Goal: Task Accomplishment & Management: Manage account settings

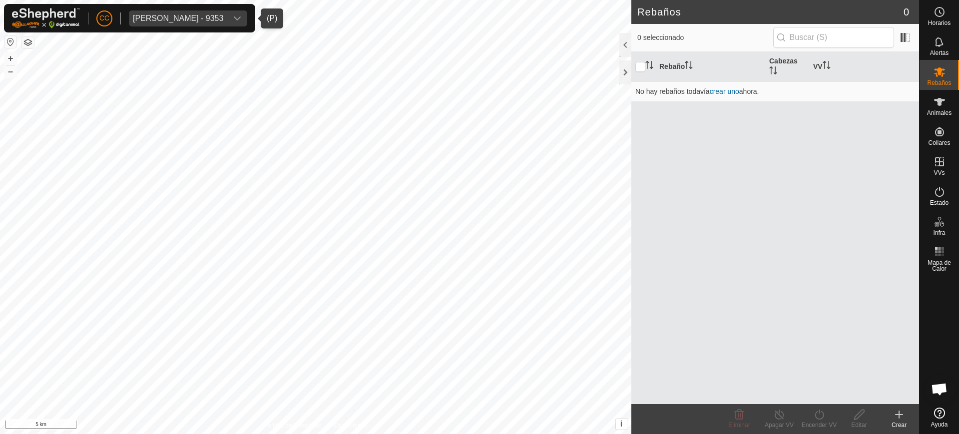
click at [227, 19] on span "[PERSON_NAME] - 9353" at bounding box center [178, 18] width 98 height 16
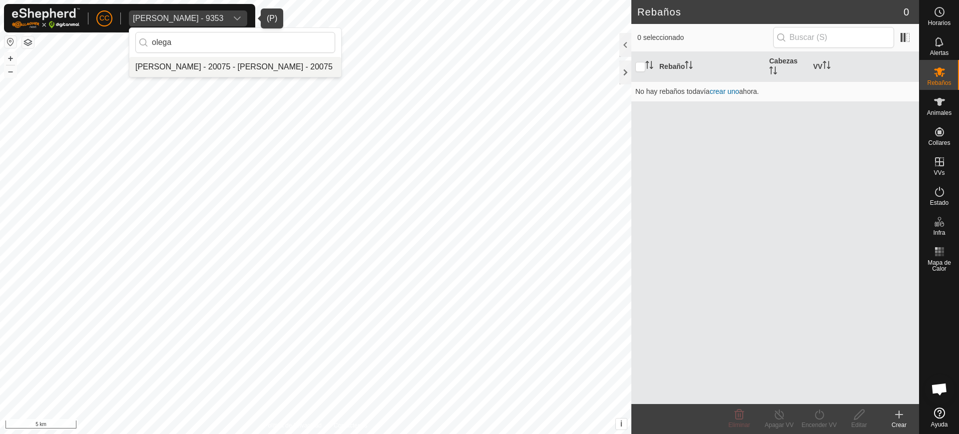
type input "olega"
click at [262, 65] on li "[PERSON_NAME] - 20075 - [PERSON_NAME] - 20075" at bounding box center [235, 67] width 212 height 20
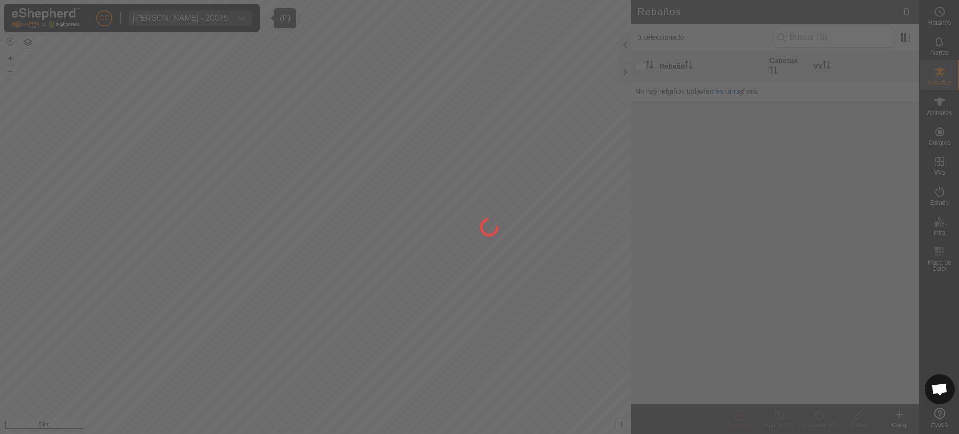
click at [949, 112] on div at bounding box center [479, 217] width 959 height 434
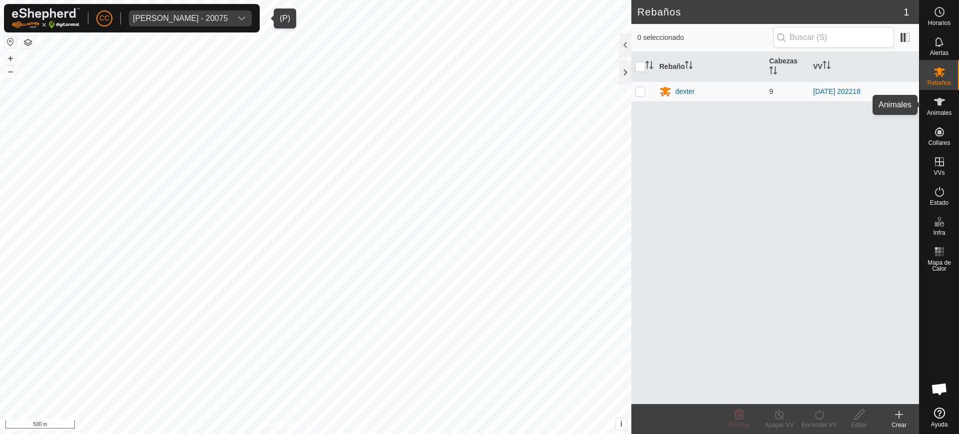
click at [940, 111] on span "Animales" at bounding box center [939, 113] width 24 height 6
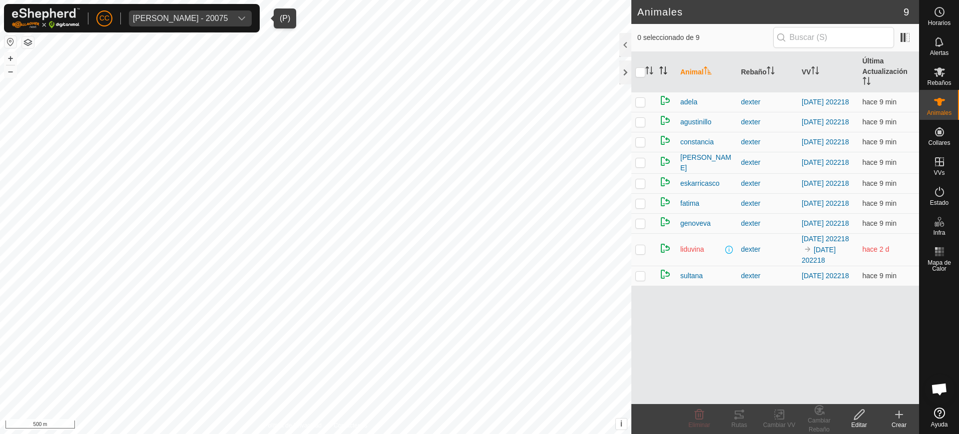
click at [661, 68] on icon "Activar para ordenar" at bounding box center [661, 70] width 1 height 8
click at [711, 67] on icon "Activar para ordenar" at bounding box center [707, 70] width 8 height 8
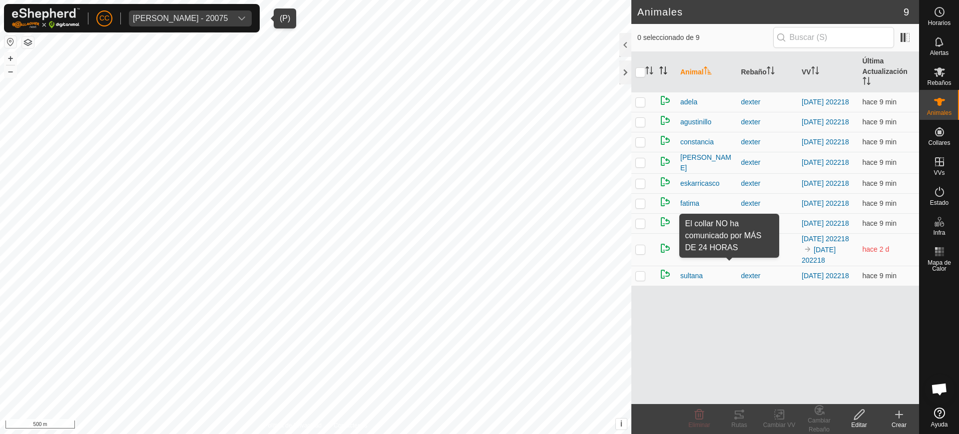
click at [728, 254] on span at bounding box center [729, 250] width 8 height 8
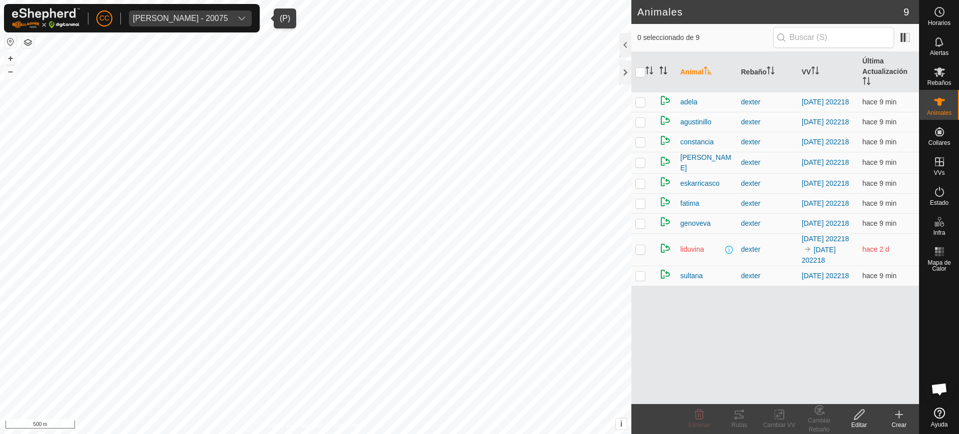
click at [856, 259] on td "[DATE] 202218 [DATE] 202218" at bounding box center [827, 249] width 61 height 32
click at [866, 253] on span "hace 2 d" at bounding box center [875, 249] width 27 height 8
click at [890, 264] on td "hace 2 d" at bounding box center [888, 249] width 61 height 32
click at [228, 17] on div "[PERSON_NAME] - 20075" at bounding box center [180, 18] width 95 height 8
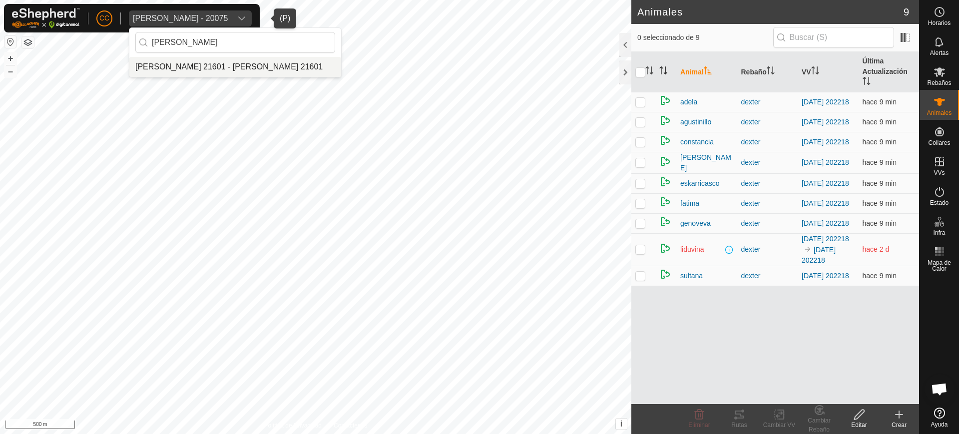
type input "[PERSON_NAME]"
click at [284, 72] on li "[PERSON_NAME] 21601 - [PERSON_NAME] 21601" at bounding box center [235, 67] width 212 height 20
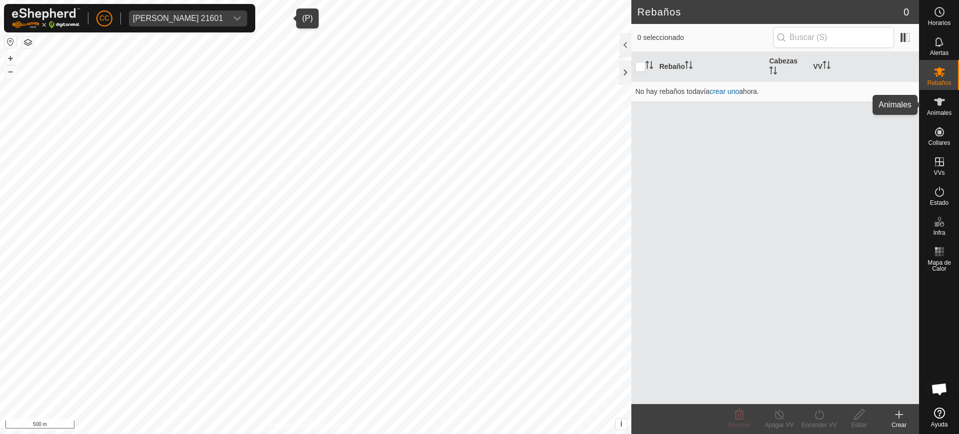
click at [941, 102] on icon at bounding box center [939, 102] width 12 height 12
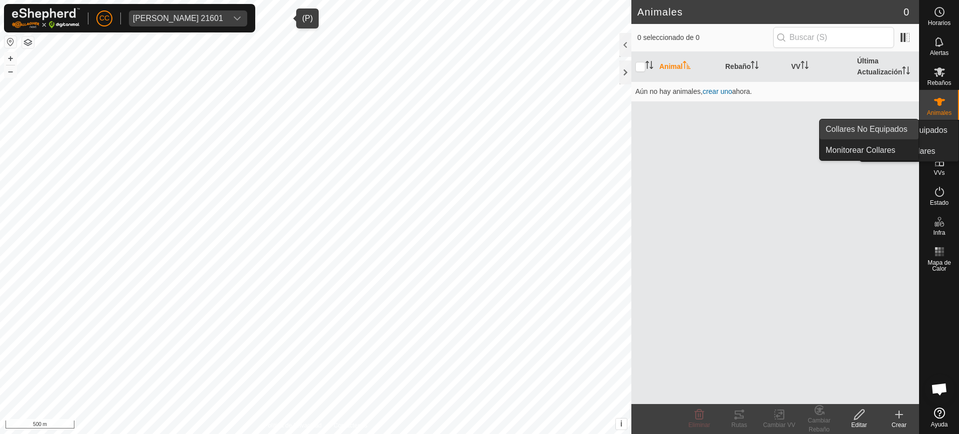
drag, startPoint x: 946, startPoint y: 132, endPoint x: 910, endPoint y: 135, distance: 36.1
click at [946, 133] on es-neckbands-svg-icon at bounding box center [939, 132] width 18 height 16
click at [885, 132] on link "Collares No Equipados" at bounding box center [868, 129] width 99 height 20
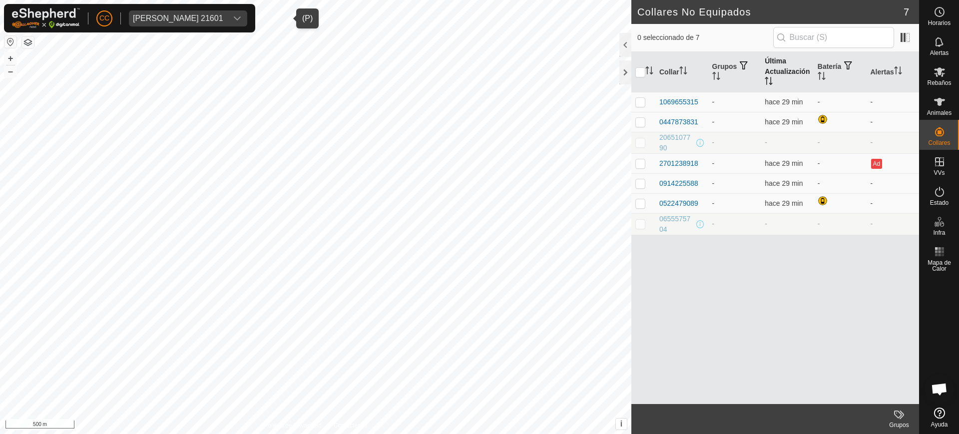
click at [769, 81] on icon "Activar para ordenar" at bounding box center [768, 81] width 8 height 8
click at [145, 12] on span "[PERSON_NAME] 21601" at bounding box center [178, 18] width 98 height 16
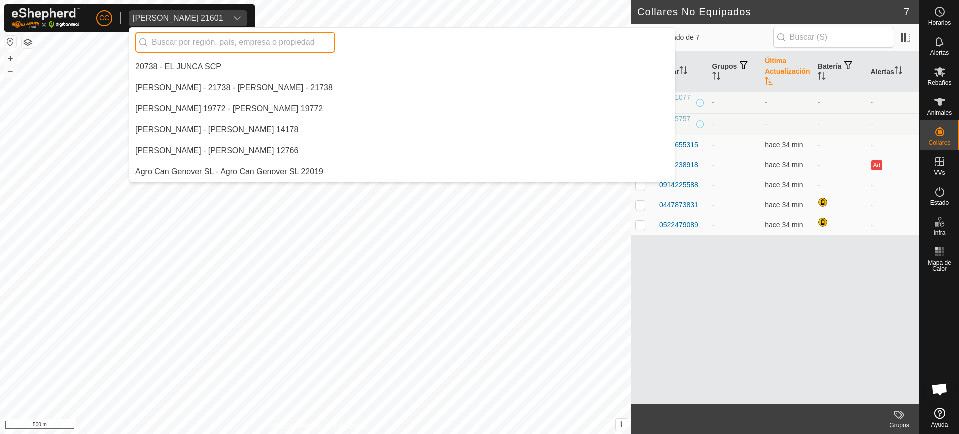
scroll to position [6480, 0]
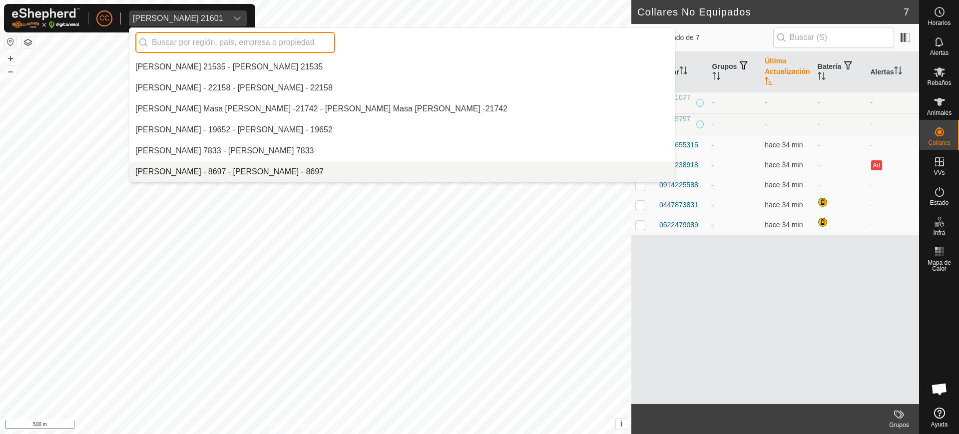
click at [178, 44] on input "text" at bounding box center [235, 42] width 200 height 21
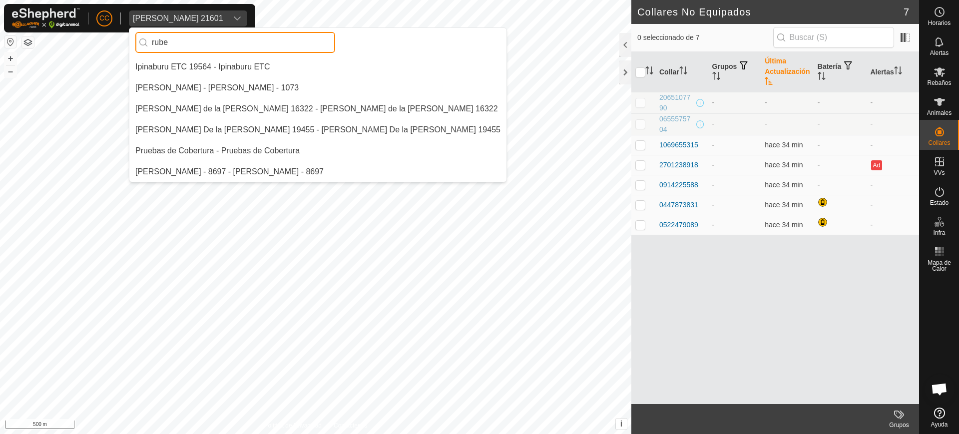
scroll to position [0, 0]
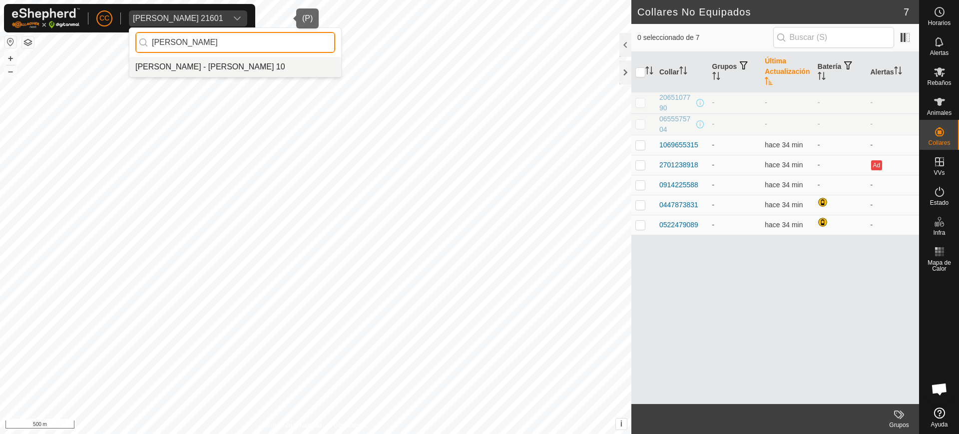
type input "[PERSON_NAME]"
click at [210, 74] on li "[PERSON_NAME] - [PERSON_NAME] 10" at bounding box center [235, 67] width 212 height 20
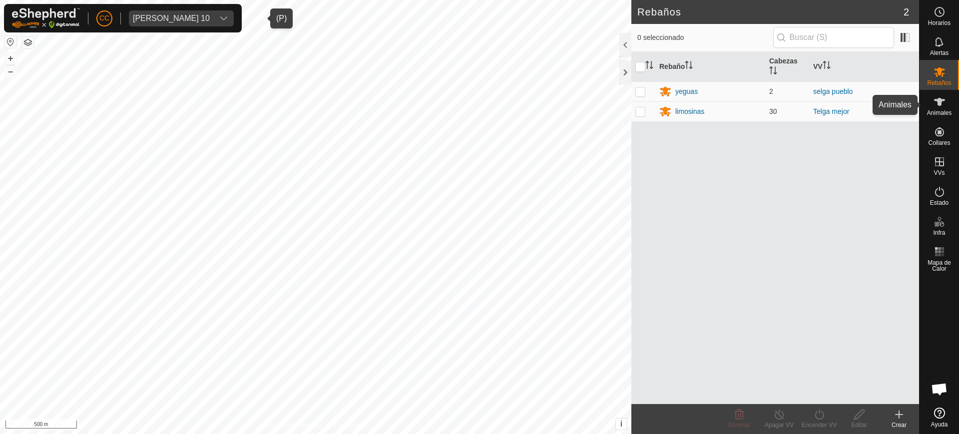
click at [952, 111] on div "Animales" at bounding box center [938, 105] width 39 height 30
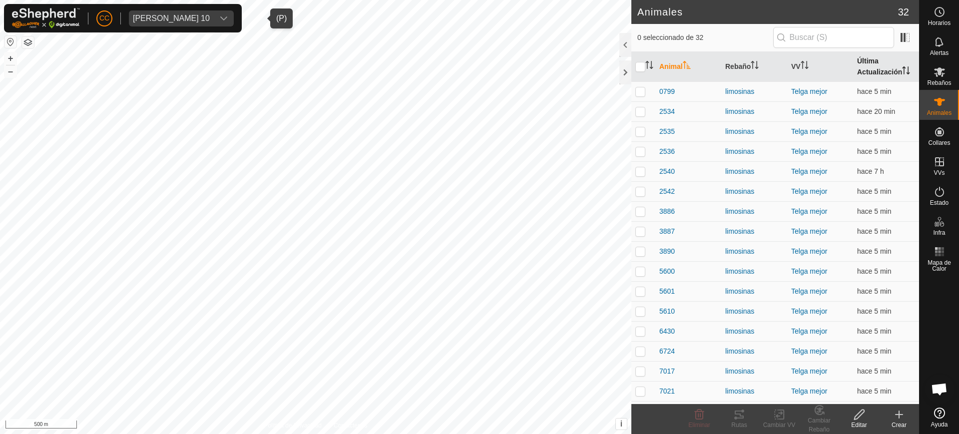
click at [861, 72] on th "Última Actualización" at bounding box center [886, 67] width 66 height 30
click at [210, 19] on div "[PERSON_NAME] 10" at bounding box center [171, 18] width 77 height 8
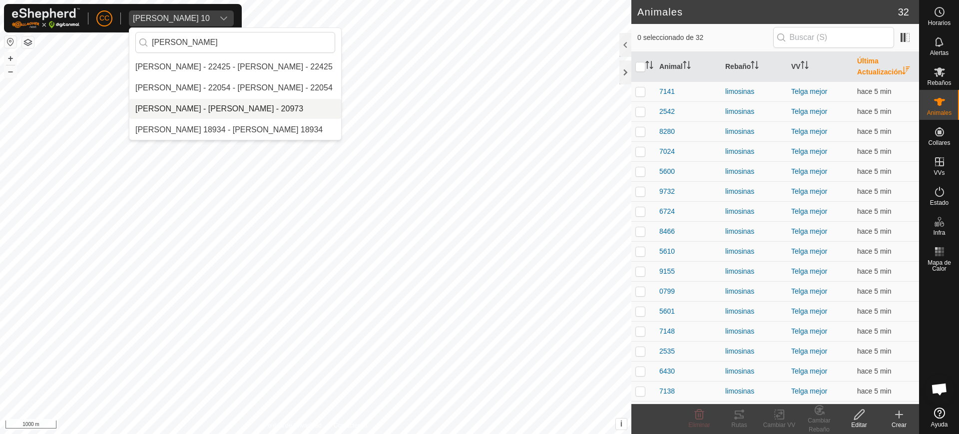
type input "[PERSON_NAME]"
click at [257, 114] on li "[PERSON_NAME] - [PERSON_NAME] - 20973" at bounding box center [235, 109] width 212 height 20
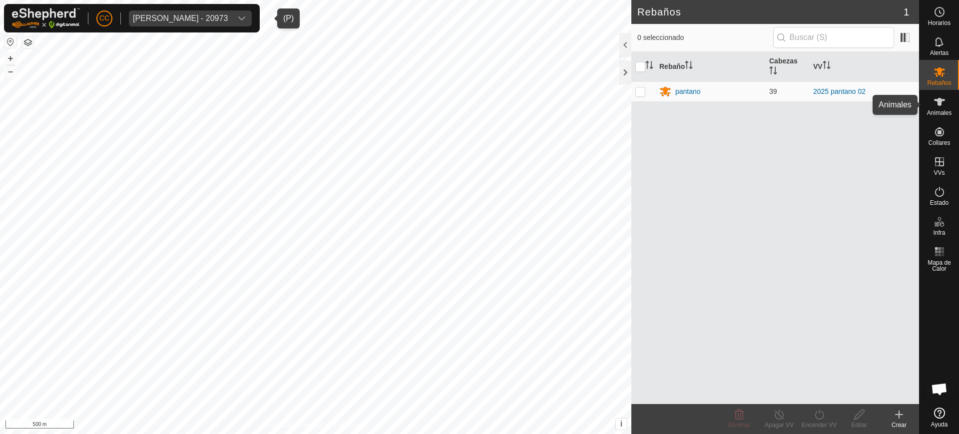
click at [935, 112] on span "Animales" at bounding box center [939, 113] width 24 height 6
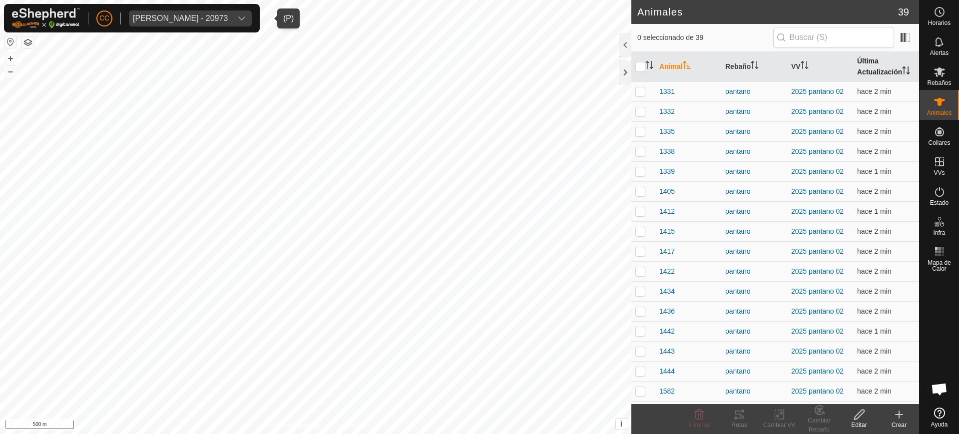
click at [859, 72] on th "Última Actualización" at bounding box center [886, 67] width 66 height 30
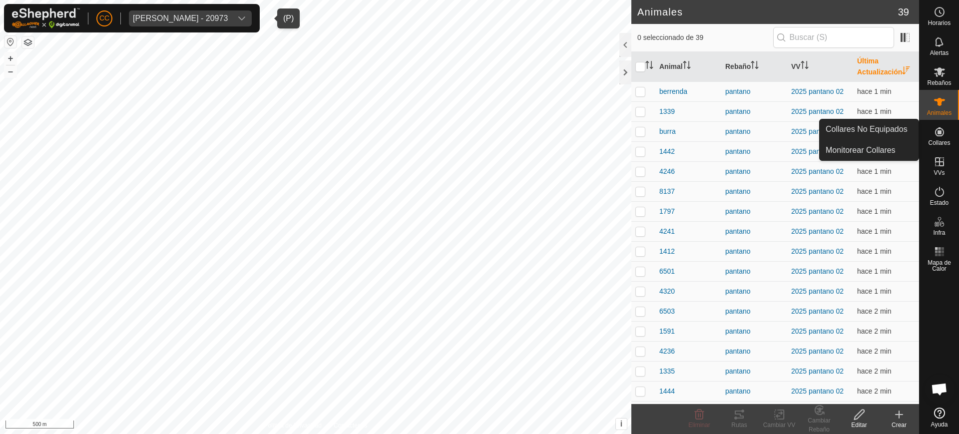
click at [939, 133] on icon at bounding box center [939, 131] width 9 height 9
click at [908, 129] on link "Collares No Equipados" at bounding box center [868, 129] width 99 height 20
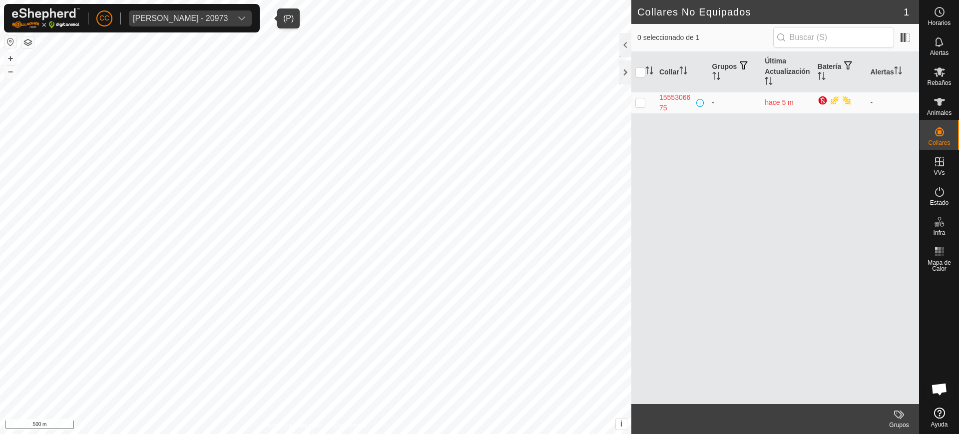
click at [216, 16] on div "[PERSON_NAME] - 20973" at bounding box center [180, 18] width 95 height 8
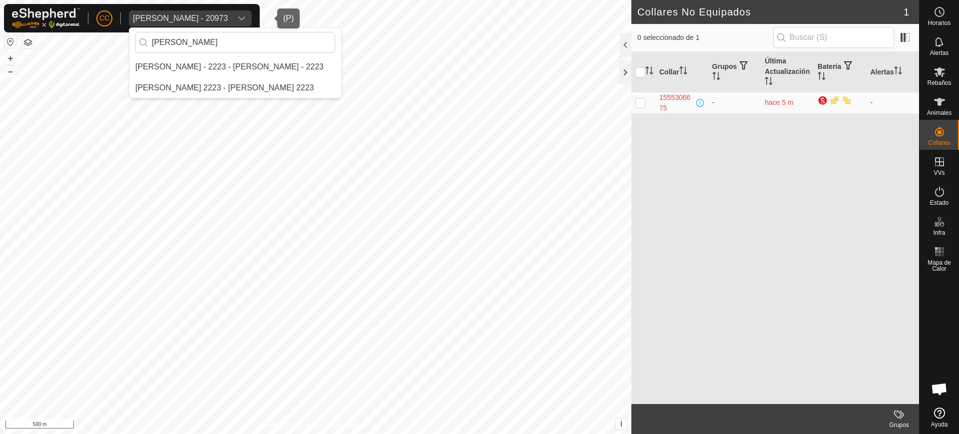
type input "[PERSON_NAME]"
click at [241, 57] on p-selectitem "[PERSON_NAME] - 2223 - [PERSON_NAME] - 2223" at bounding box center [235, 67] width 212 height 20
click at [242, 60] on li "[PERSON_NAME] - 2223 - [PERSON_NAME] - 2223" at bounding box center [235, 67] width 212 height 20
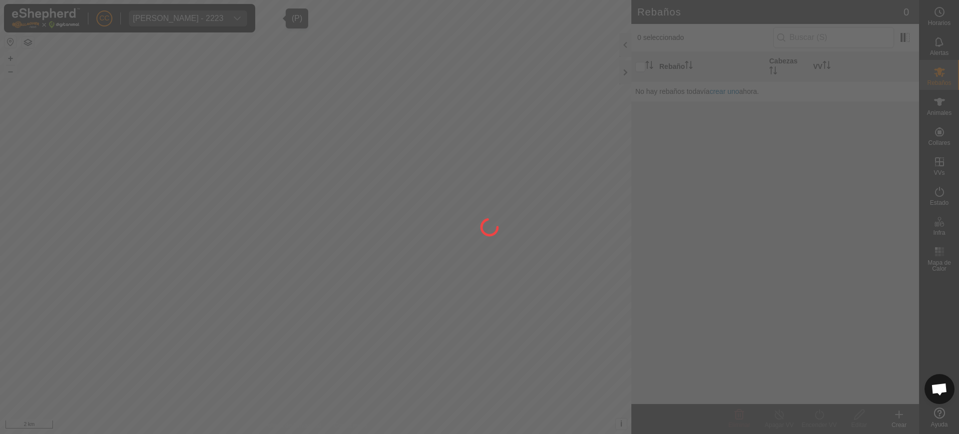
click at [940, 126] on div at bounding box center [479, 217] width 959 height 434
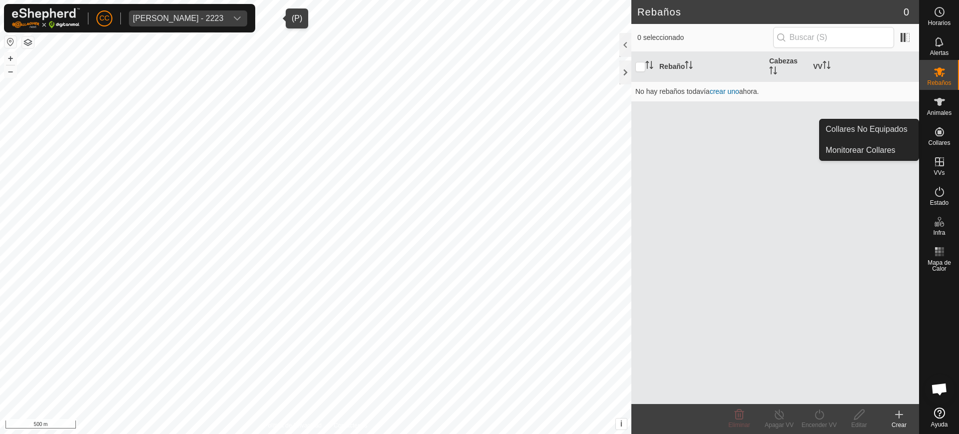
click at [939, 136] on icon at bounding box center [939, 131] width 9 height 9
click at [888, 128] on link "Collares No Equipados" at bounding box center [868, 129] width 99 height 20
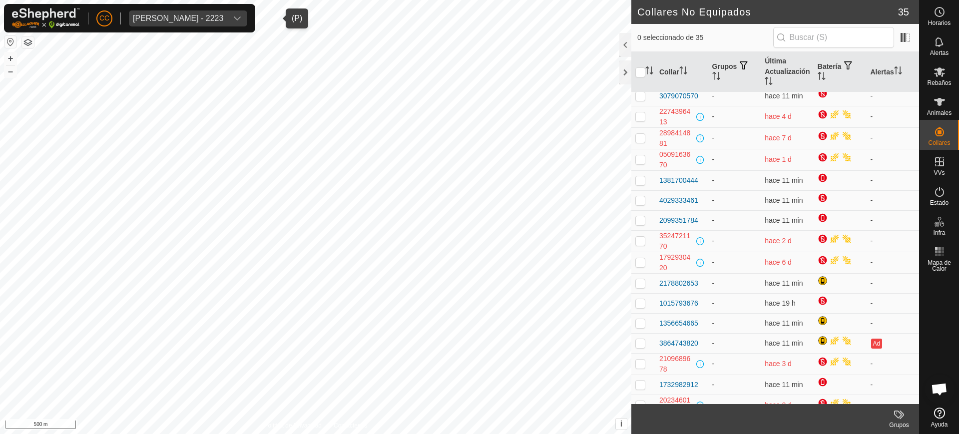
scroll to position [404, 0]
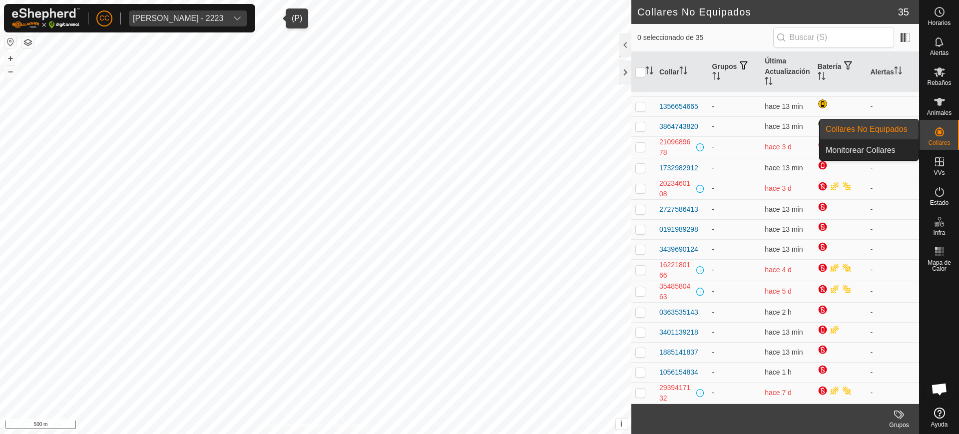
drag, startPoint x: 923, startPoint y: 128, endPoint x: 943, endPoint y: 125, distance: 20.3
click at [943, 125] on es-neckbands-svg-icon at bounding box center [939, 132] width 18 height 16
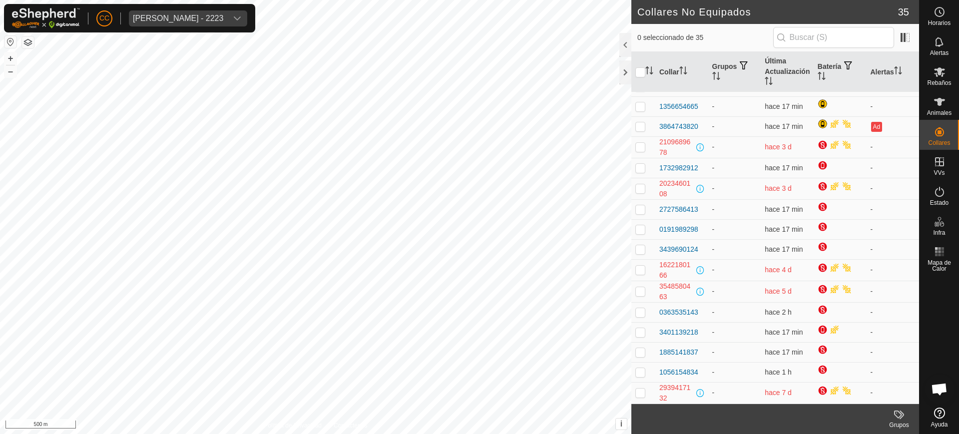
scroll to position [0, 0]
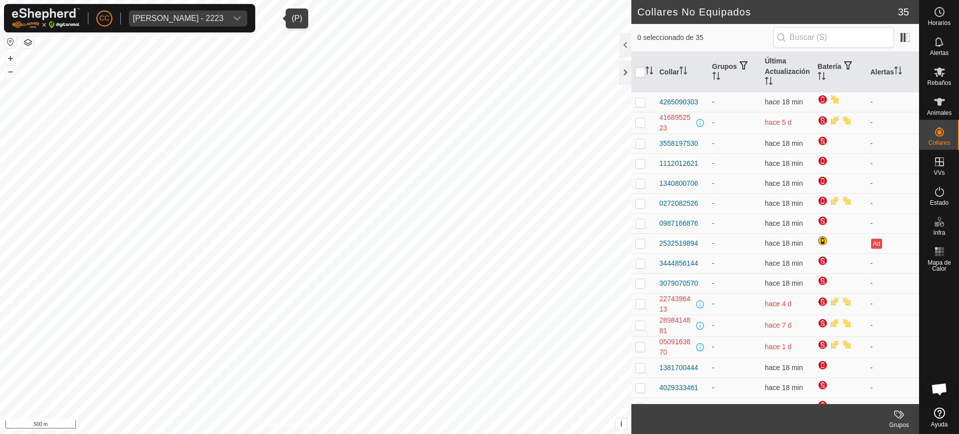
click at [206, 17] on div "[PERSON_NAME] - 2223" at bounding box center [178, 18] width 90 height 8
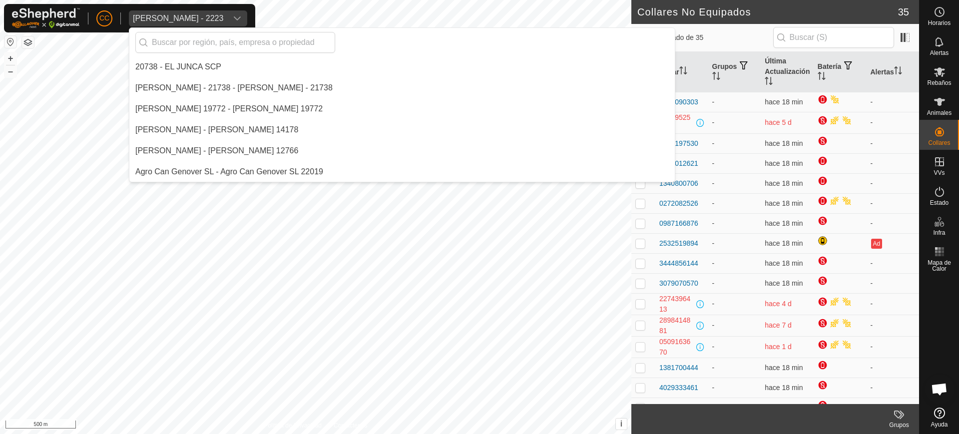
scroll to position [356, 0]
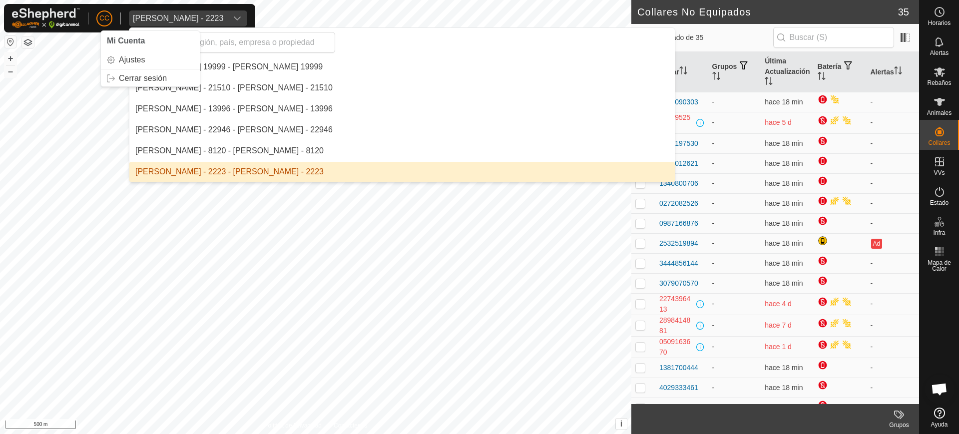
click at [94, 16] on div "CC Mi Cuenta Ajustes Cerrar sesión [PERSON_NAME] - 2223 20738 - EL [PERSON_NAME…" at bounding box center [129, 18] width 251 height 28
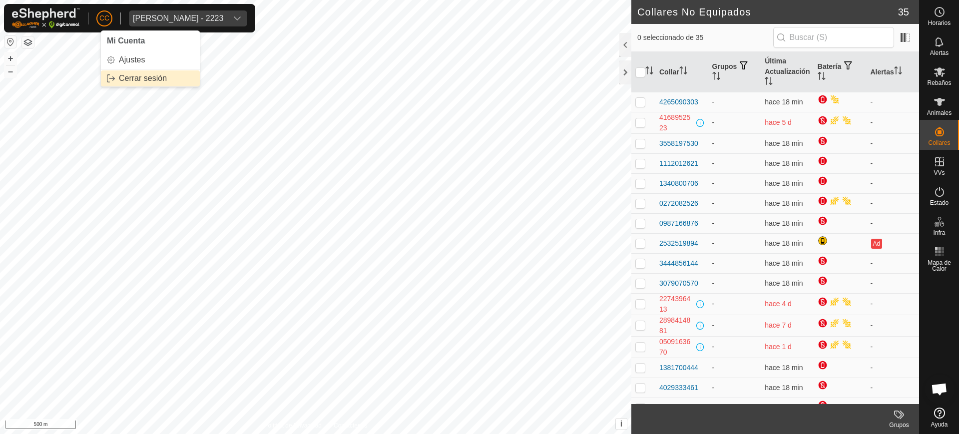
click at [128, 82] on link "Cerrar sesión" at bounding box center [150, 78] width 99 height 16
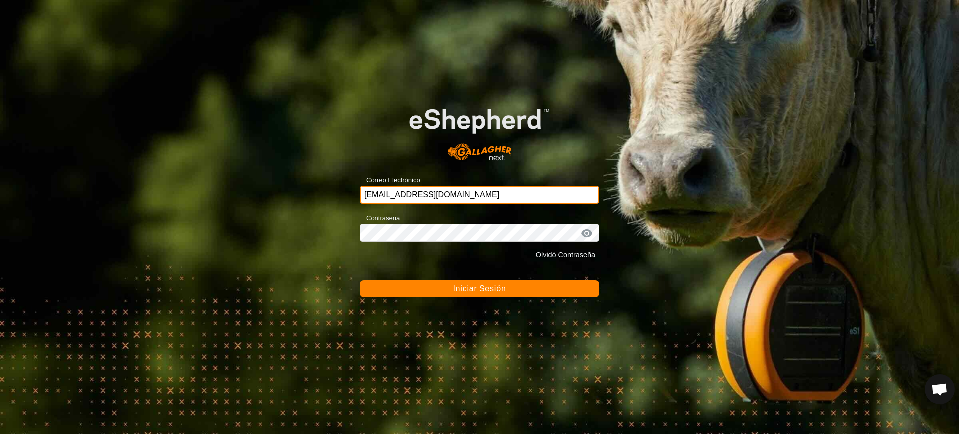
drag, startPoint x: 485, startPoint y: 197, endPoint x: 296, endPoint y: 204, distance: 188.8
click at [296, 204] on div "Correo Electrónico [EMAIL_ADDRESS][DOMAIN_NAME] Contraseña Olvidó Contraseña In…" at bounding box center [479, 217] width 959 height 434
paste input "[PERSON_NAME][EMAIL_ADDRESS][DOMAIN_NAME]"
type input "[PERSON_NAME][EMAIL_ADDRESS][DOMAIN_NAME]"
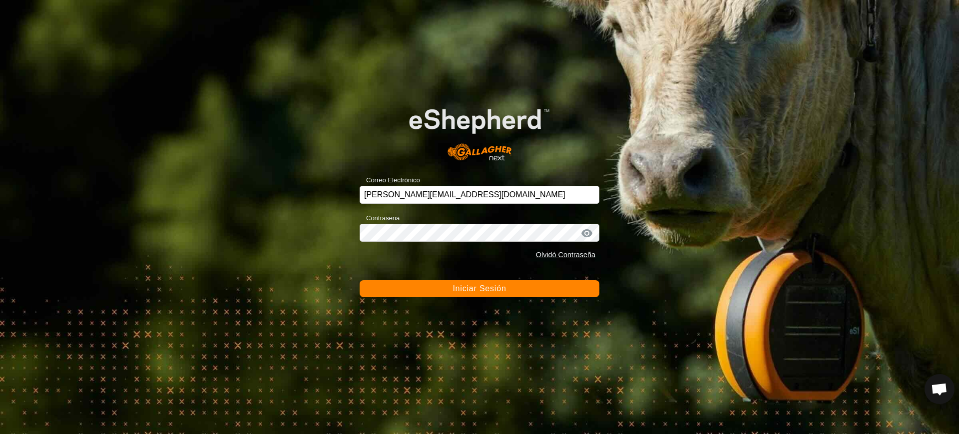
click at [410, 235] on div "Contraseña Olvidó Contraseña" at bounding box center [479, 238] width 240 height 52
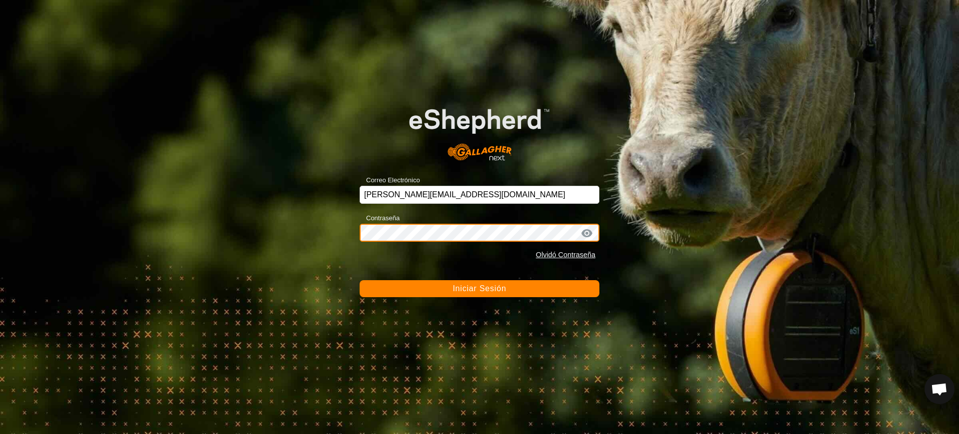
drag, startPoint x: 471, startPoint y: 223, endPoint x: 297, endPoint y: 217, distance: 174.8
click at [297, 217] on div "Correo Electrónico [PERSON_NAME][EMAIL_ADDRESS][DOMAIN_NAME] Contraseña Olvidó …" at bounding box center [479, 217] width 959 height 434
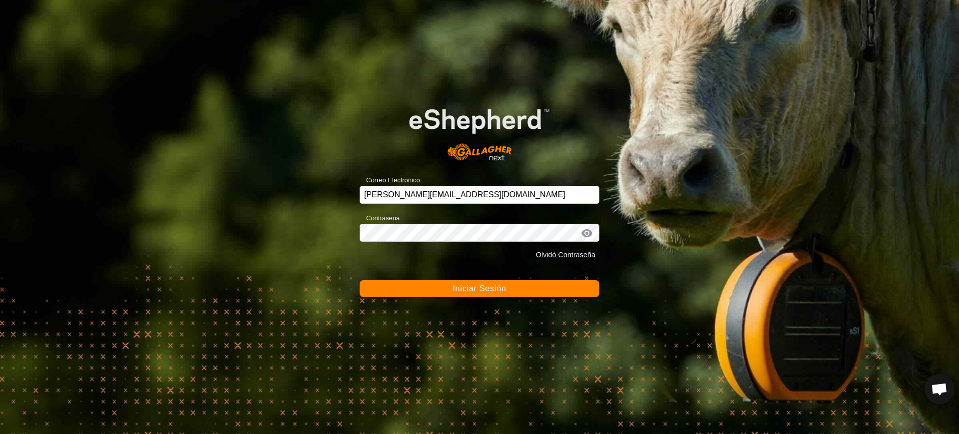
click at [505, 283] on button "Iniciar Sesión" at bounding box center [479, 288] width 240 height 17
